Goal: Task Accomplishment & Management: Use online tool/utility

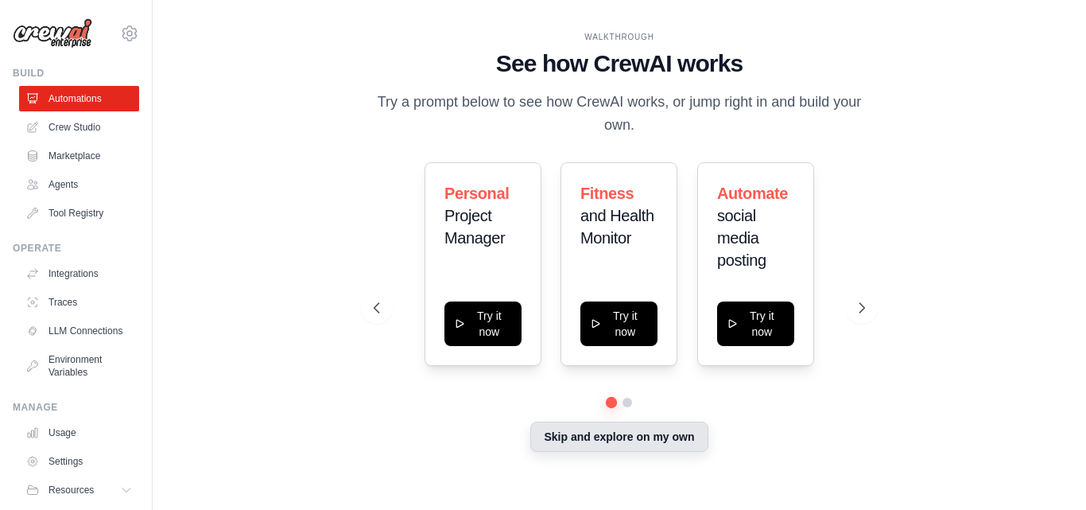
click at [575, 431] on button "Skip and explore on my own" at bounding box center [619, 437] width 177 height 30
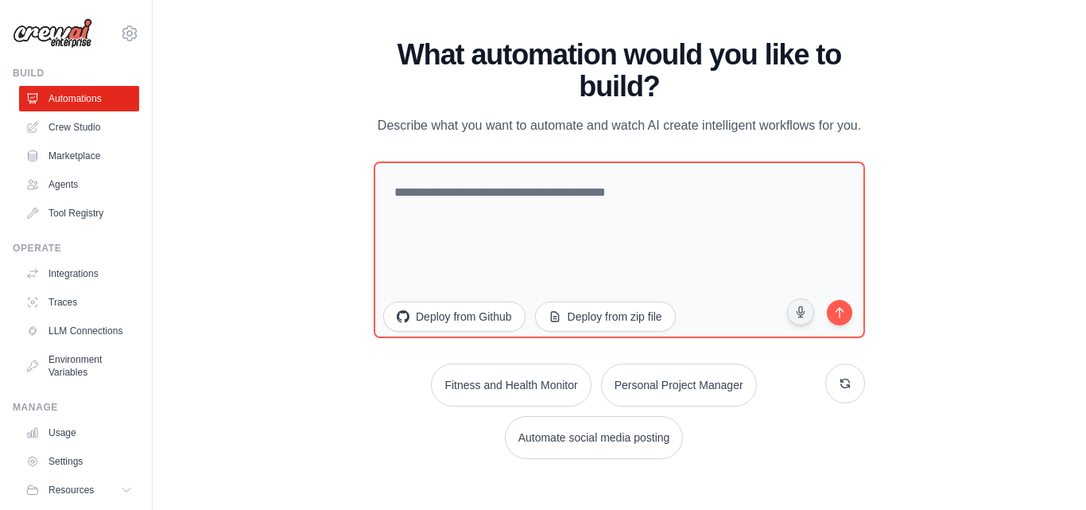
click at [575, 431] on button "Automate social media posting" at bounding box center [594, 437] width 179 height 43
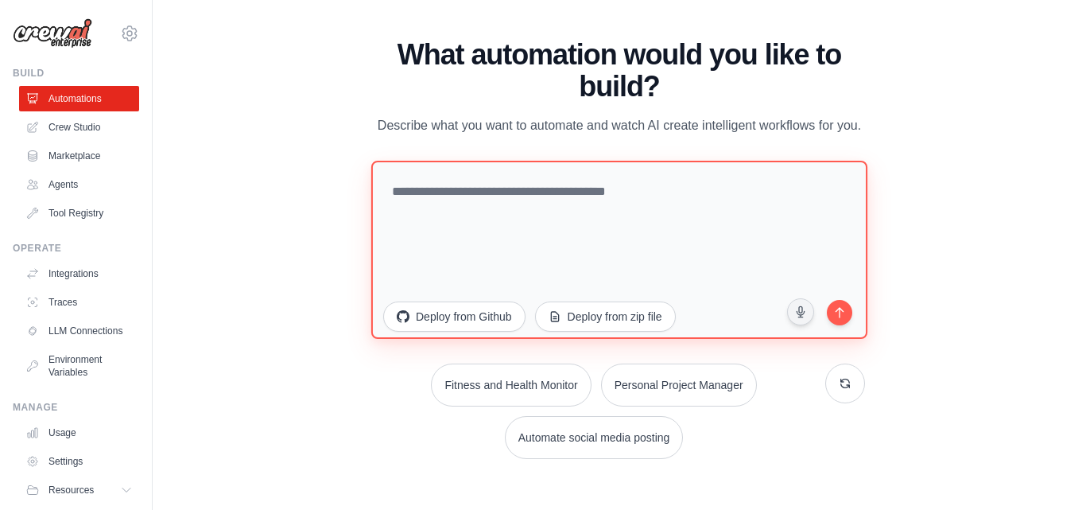
type textarea "**********"
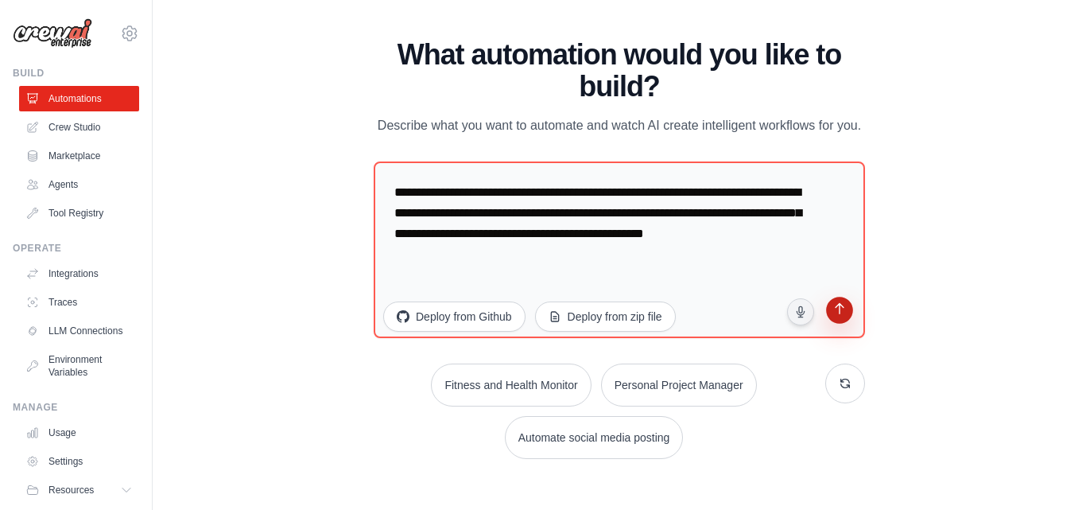
click at [833, 306] on icon "submit" at bounding box center [839, 309] width 15 height 15
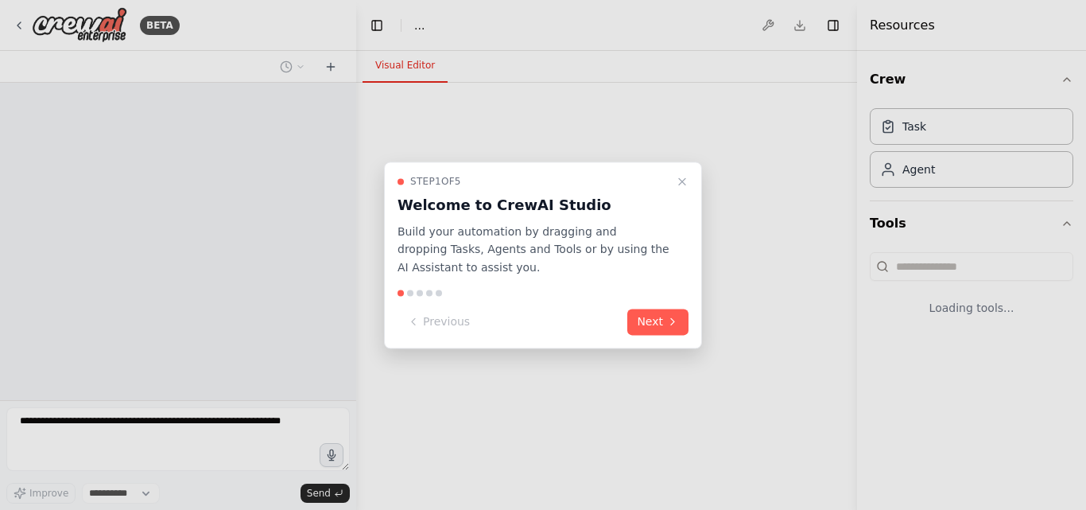
select select "****"
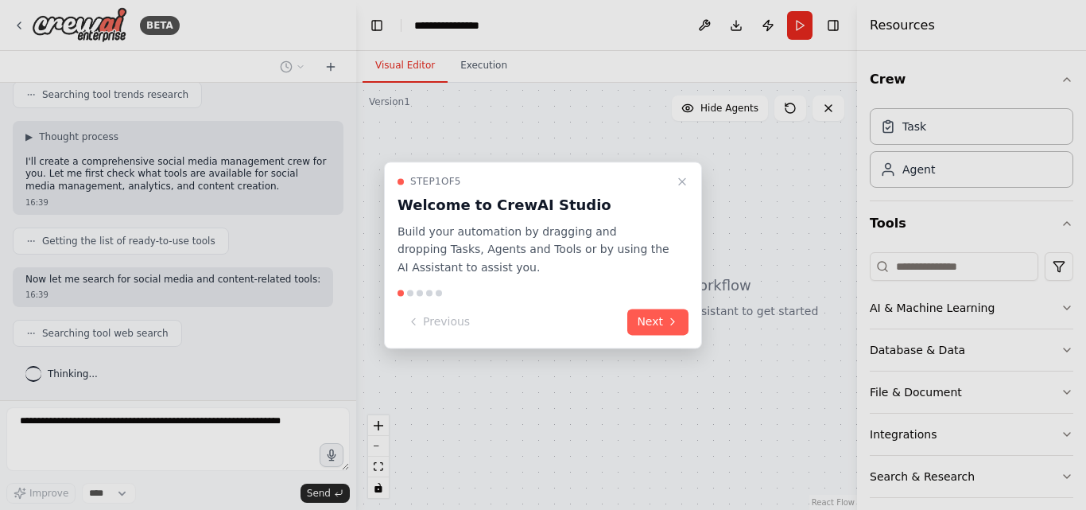
scroll to position [423, 0]
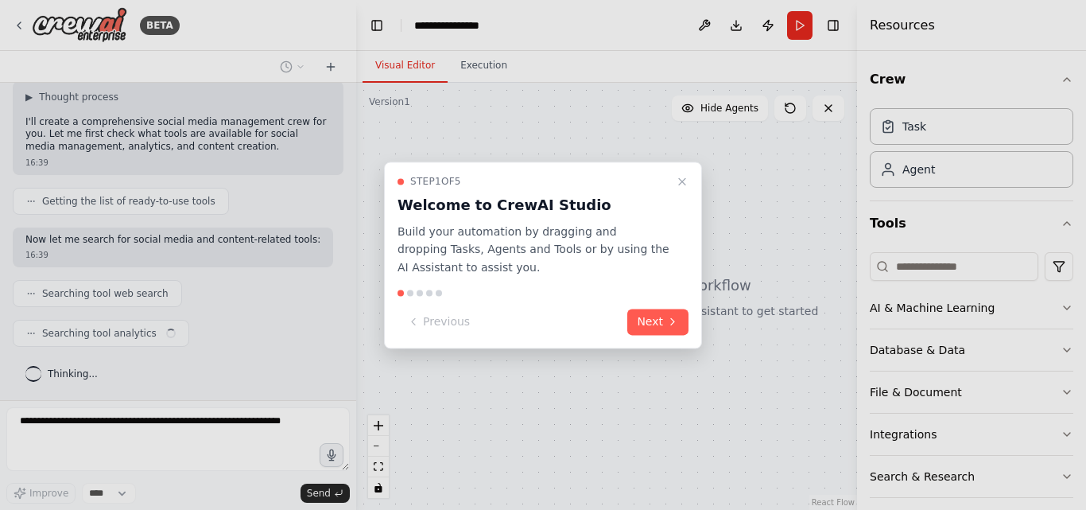
click at [686, 191] on div "Step 1 of 5 Welcome to CrewAI Studio Build your automation by dragging and drop…" at bounding box center [543, 226] width 291 height 102
click at [685, 184] on icon "Close walkthrough" at bounding box center [682, 181] width 6 height 6
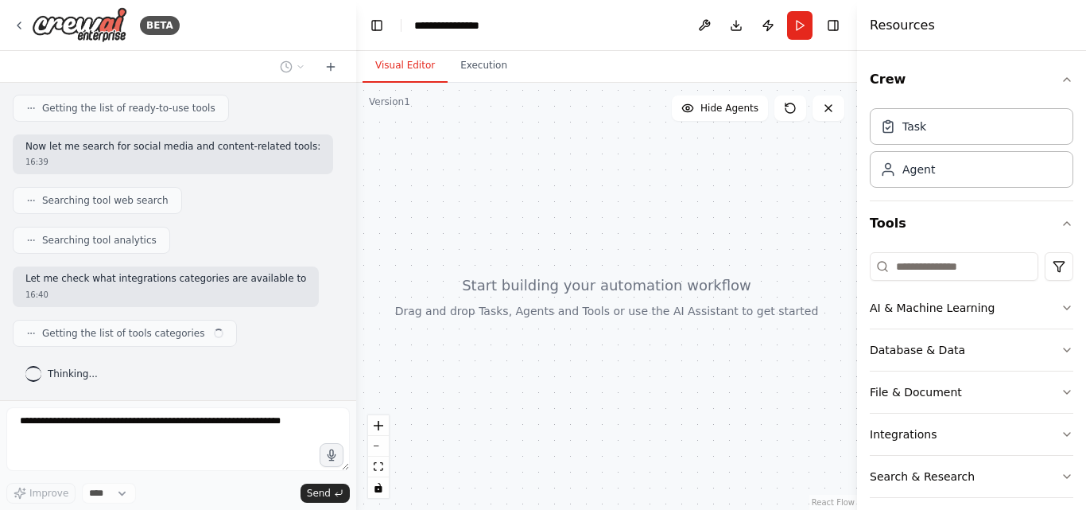
scroll to position [528, 0]
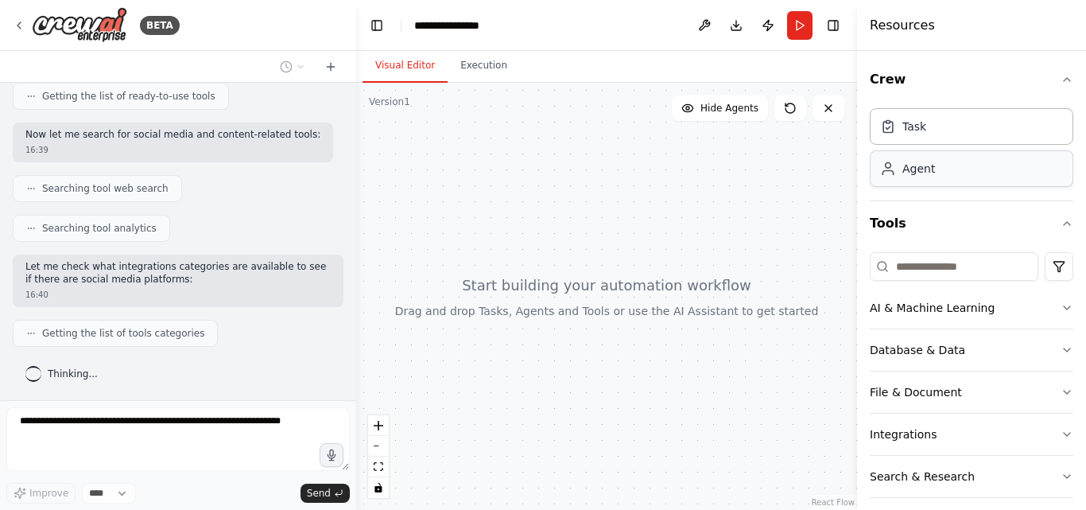
click at [905, 181] on div "Agent" at bounding box center [972, 168] width 204 height 37
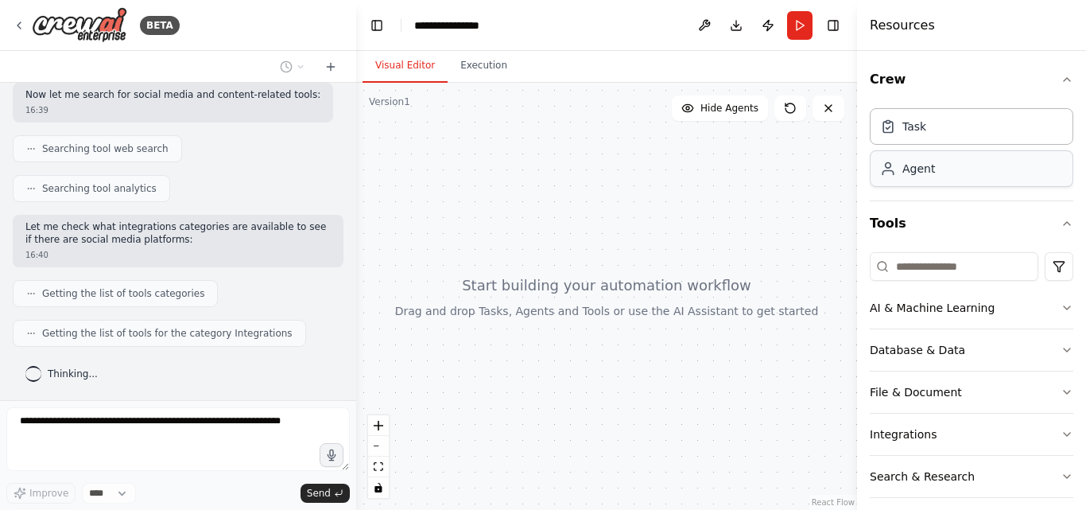
click at [905, 181] on div "Agent" at bounding box center [972, 168] width 204 height 37
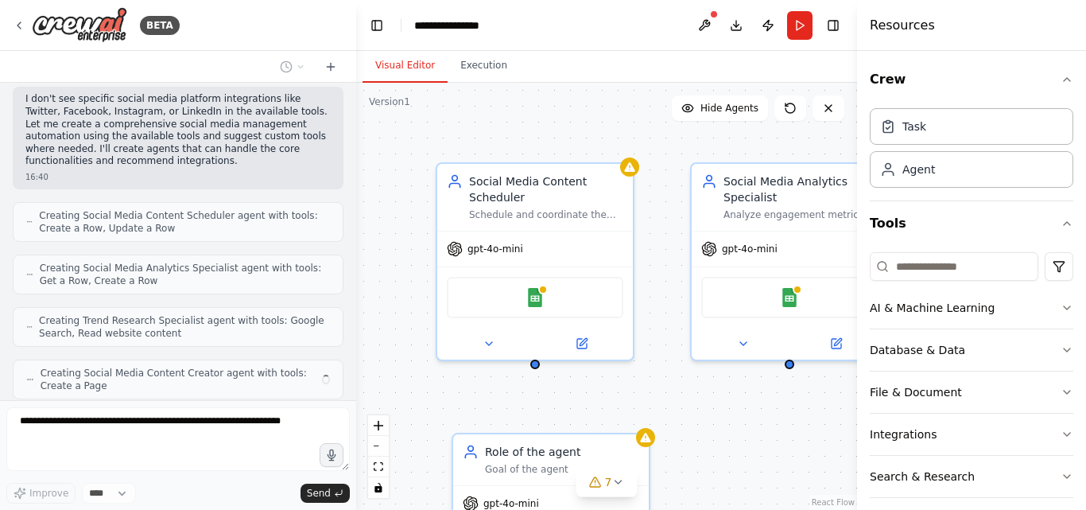
scroll to position [893, 0]
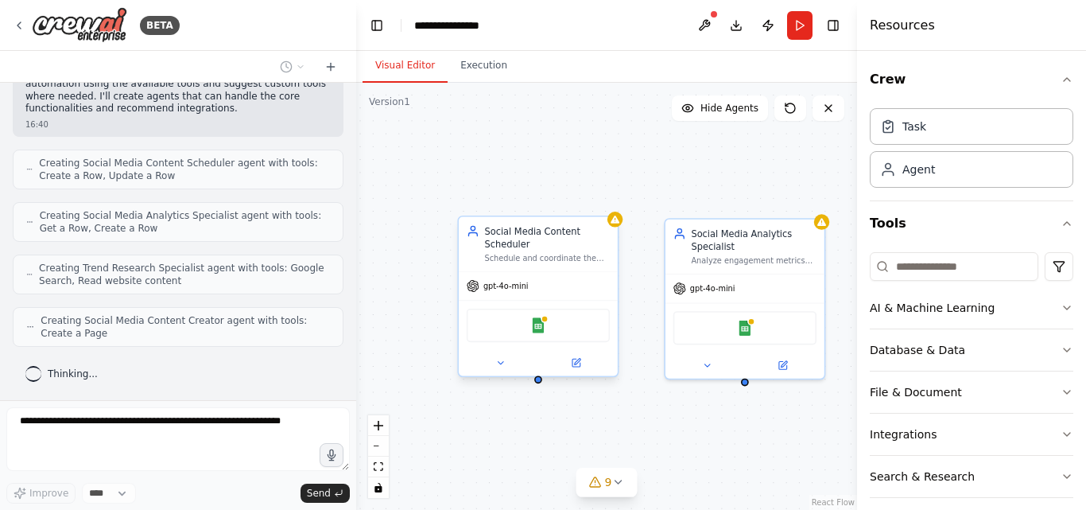
click at [547, 328] on div "Google Sheets" at bounding box center [538, 325] width 143 height 33
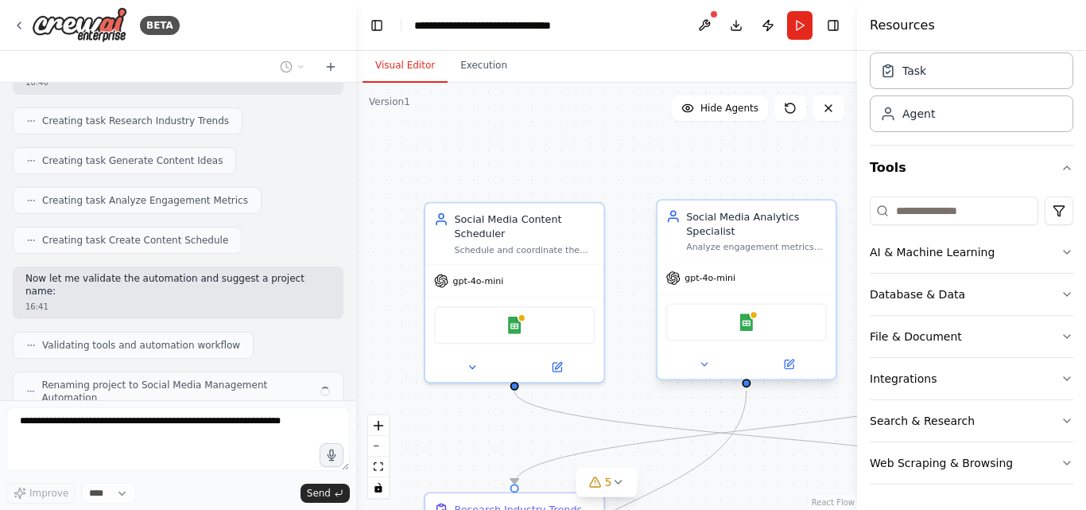
scroll to position [1250, 0]
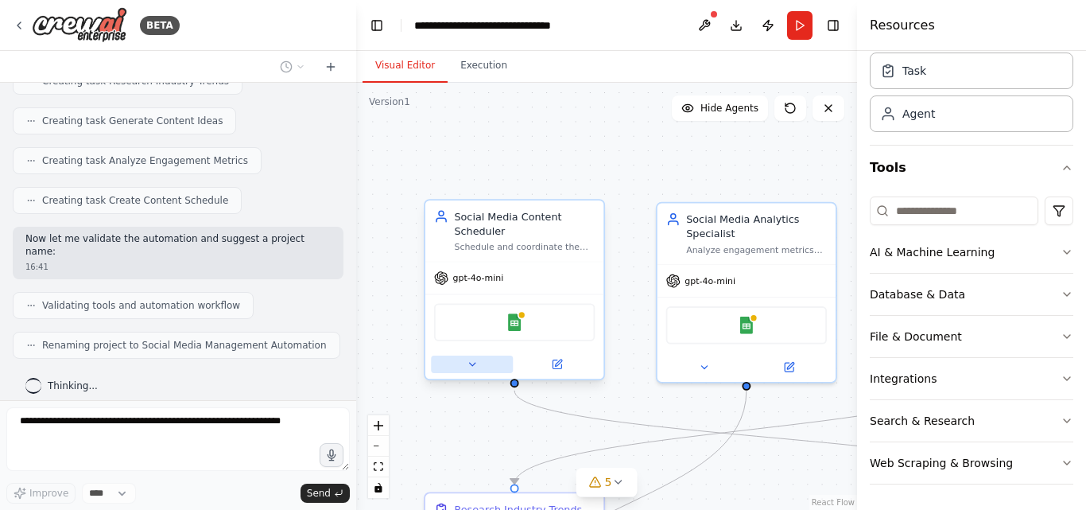
click at [478, 367] on icon at bounding box center [472, 365] width 12 height 12
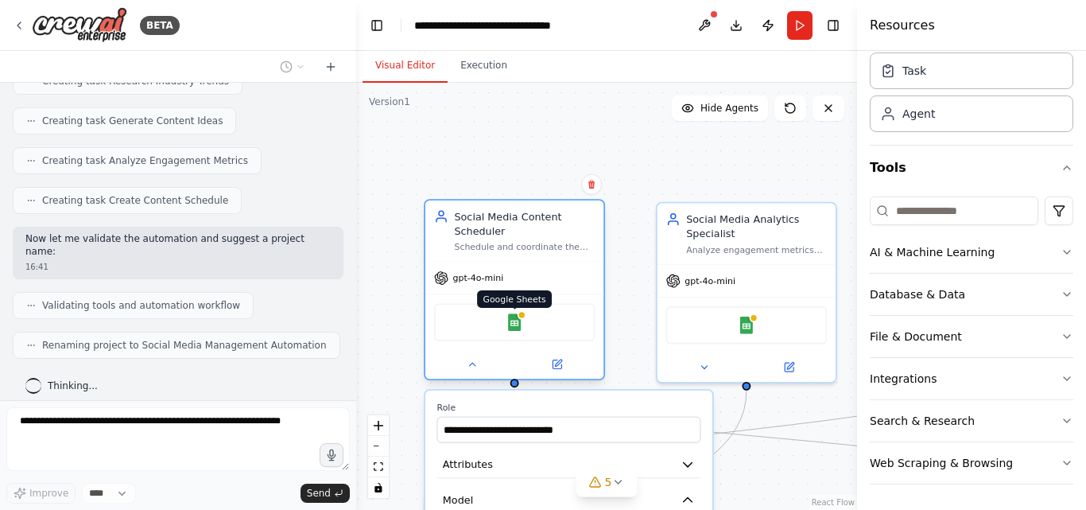
click at [511, 328] on img at bounding box center [514, 321] width 17 height 17
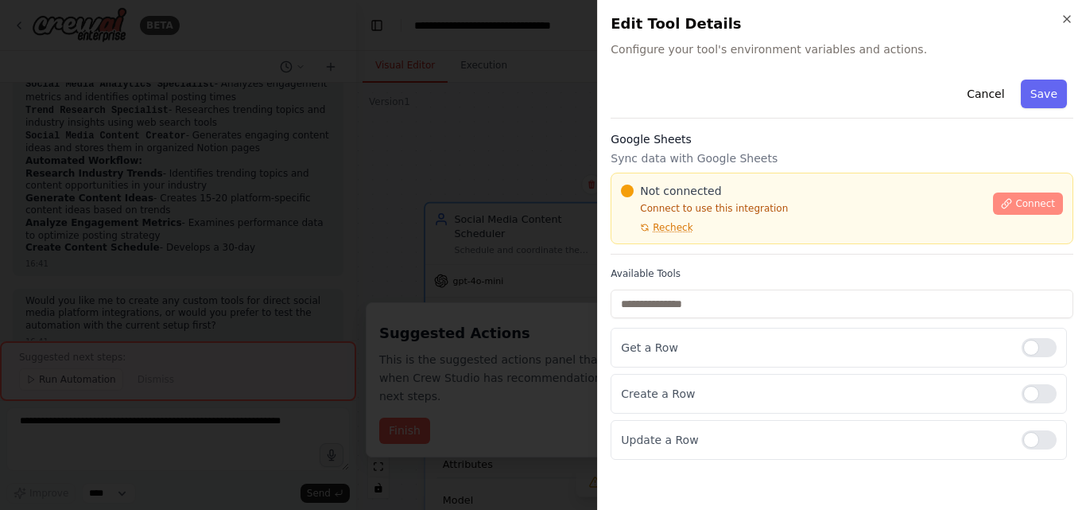
click at [1025, 212] on button "Connect" at bounding box center [1028, 203] width 70 height 22
click at [1029, 199] on span "Connect" at bounding box center [1036, 203] width 40 height 13
click at [1067, 22] on icon "button" at bounding box center [1067, 19] width 13 height 13
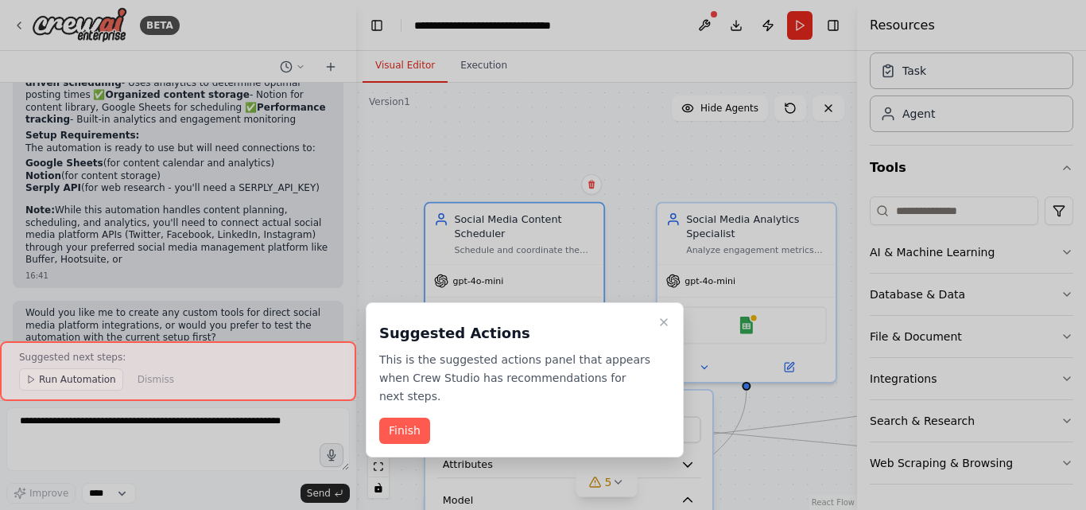
scroll to position [1893, 0]
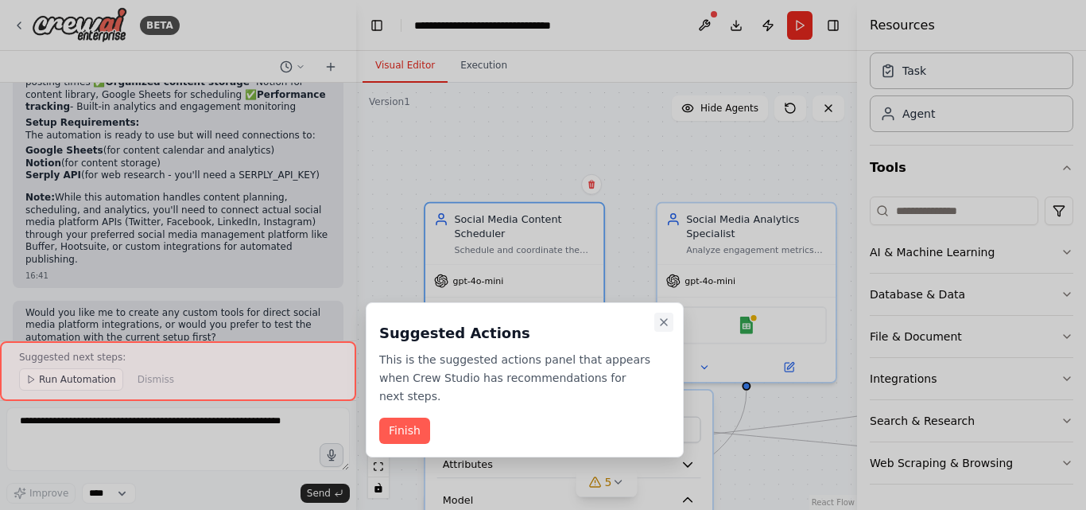
click at [655, 319] on button "Close walkthrough" at bounding box center [664, 322] width 19 height 19
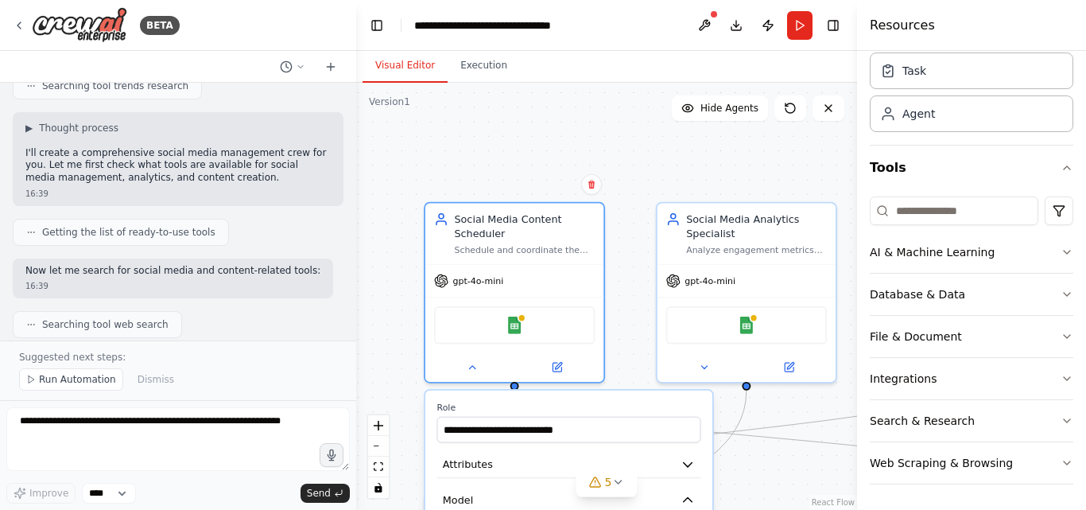
scroll to position [0, 0]
